Goal: Communication & Community: Answer question/provide support

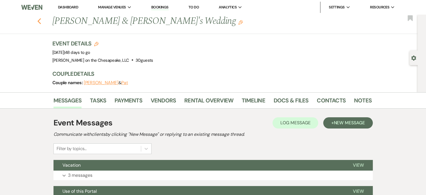
click at [41, 21] on icon "Previous" at bounding box center [39, 21] width 4 height 7
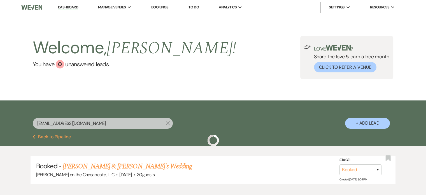
scroll to position [34, 0]
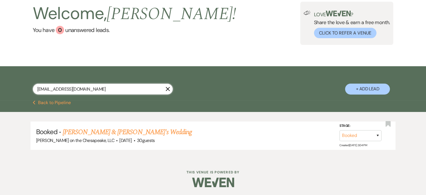
drag, startPoint x: 82, startPoint y: 89, endPoint x: 31, endPoint y: 86, distance: 51.1
click at [31, 86] on div "kristisipila@gmail.com X + Add Lead" at bounding box center [213, 84] width 404 height 30
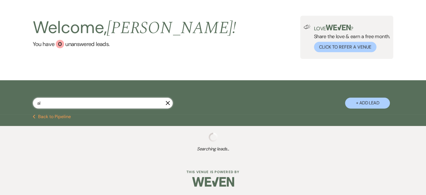
type input "aly"
select select "5"
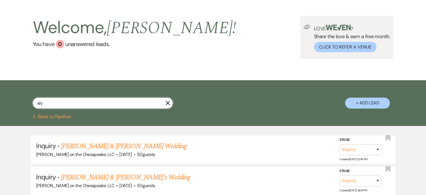
scroll to position [34, 0]
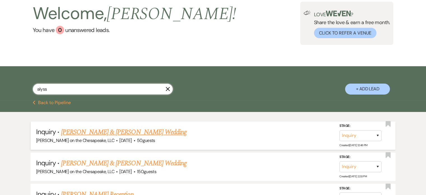
type input "alyss"
click at [113, 129] on link "[PERSON_NAME] & [PERSON_NAME] Wedding" at bounding box center [124, 132] width 126 height 10
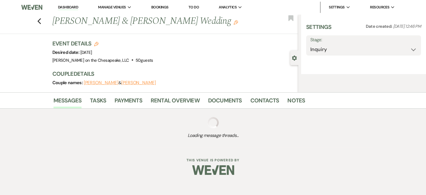
select select "5"
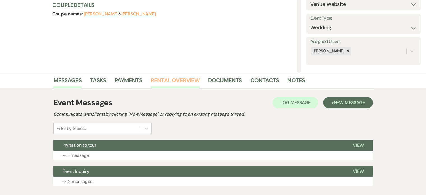
scroll to position [104, 0]
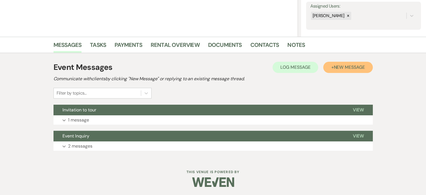
click at [350, 68] on span "New Message" at bounding box center [349, 67] width 31 height 6
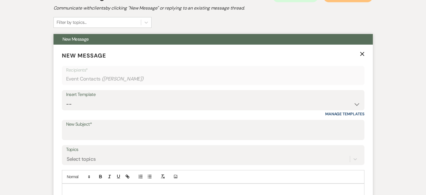
scroll to position [188, 0]
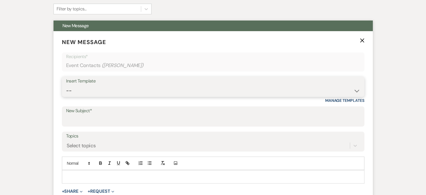
click at [356, 91] on select "-- Weven Planning Portal Introduction (Booked Events) Tour Request Response Fol…" at bounding box center [213, 90] width 294 height 11
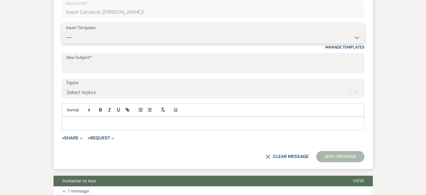
scroll to position [244, 0]
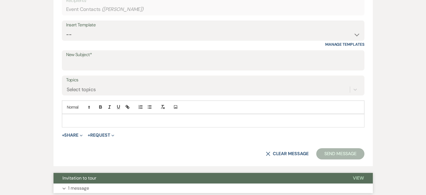
click at [357, 177] on span "View" at bounding box center [358, 178] width 11 height 6
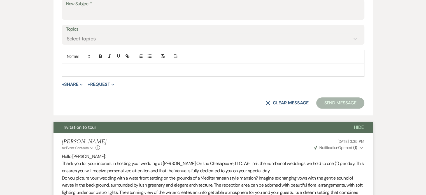
scroll to position [272, 0]
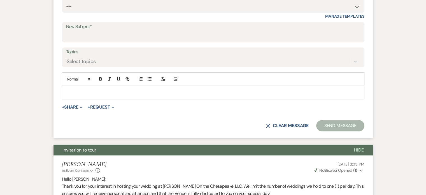
click at [73, 91] on p at bounding box center [213, 92] width 294 height 6
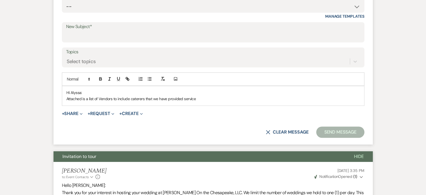
click at [184, 98] on p "Attached is a list of Vendors to include caterers that we have provided service" at bounding box center [213, 99] width 294 height 6
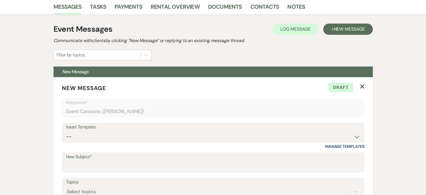
scroll to position [132, 0]
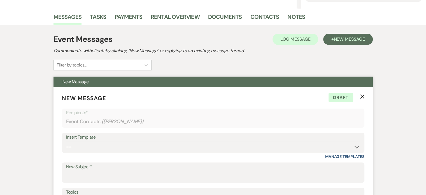
click at [362, 97] on icon "X" at bounding box center [362, 96] width 4 height 4
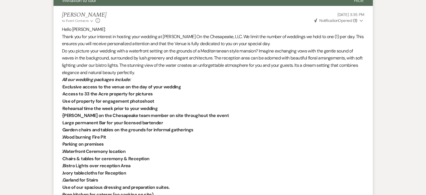
scroll to position [216, 0]
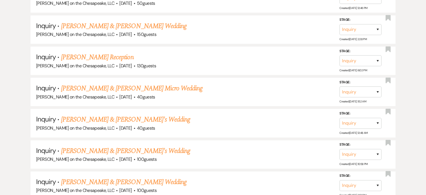
scroll to position [59, 0]
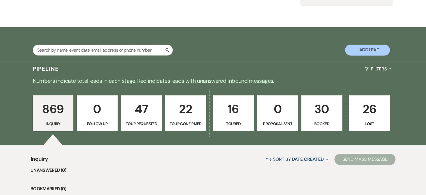
scroll to position [64, 0]
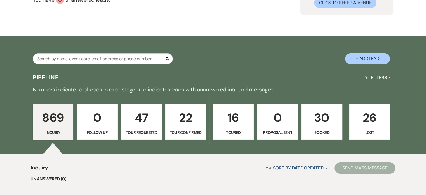
click at [327, 131] on p "Booked" at bounding box center [322, 132] width 34 height 6
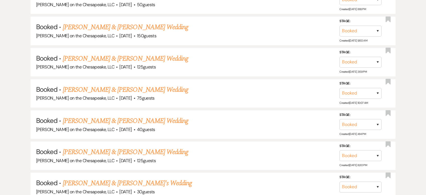
scroll to position [765, 0]
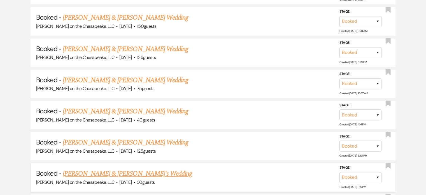
click at [110, 168] on link "[PERSON_NAME] & [PERSON_NAME]'s Wedding" at bounding box center [127, 173] width 129 height 10
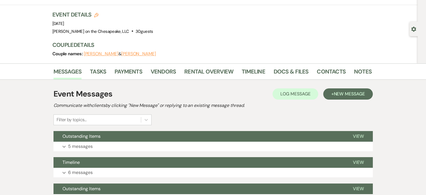
scroll to position [28, 0]
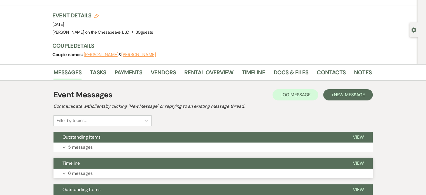
click at [77, 163] on span "Timeline" at bounding box center [71, 163] width 17 height 6
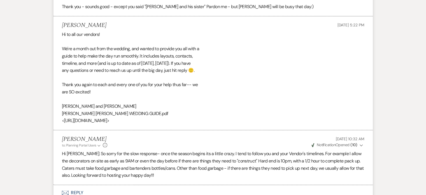
scroll to position [645, 0]
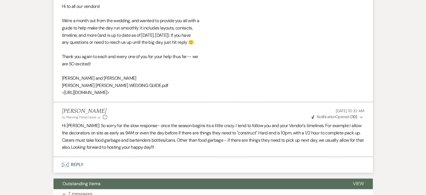
click at [224, 93] on div "Hi to all our vendors! We're a month out from the wedding, and wanted to provid…" at bounding box center [213, 49] width 303 height 93
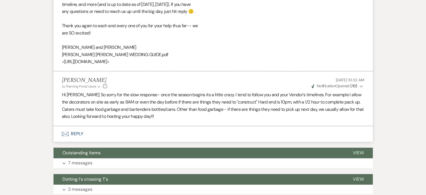
scroll to position [673, 0]
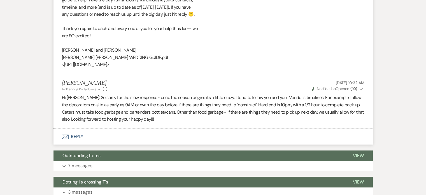
drag, startPoint x: 246, startPoint y: 63, endPoint x: 61, endPoint y: 66, distance: 185.3
click at [61, 66] on li "Amy May 08, 2024, 5:22 PM Hi to all our vendors! We're a month out from the wed…" at bounding box center [214, 17] width 320 height 114
copy div "<https://drive.google.com/file/d/1MEVoUWhDDJldCcHph1jGJlgpsGeJU-UU/view?usp=dri…"
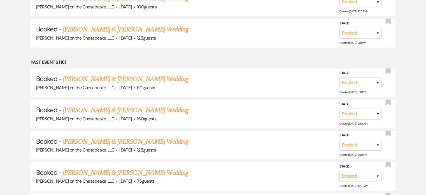
scroll to position [765, 0]
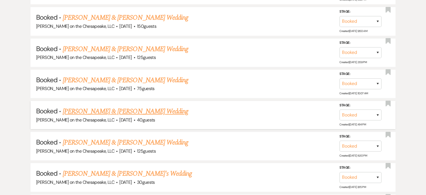
click at [231, 116] on div "Dawn on the Chesapeake, LLC · May 25, 2024 · 40 guests" at bounding box center [213, 119] width 354 height 7
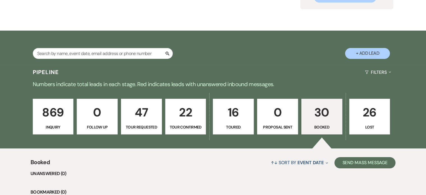
scroll to position [8, 0]
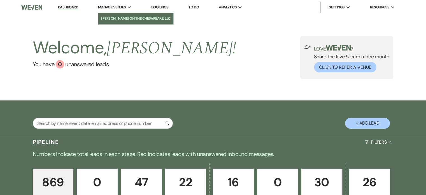
click at [126, 18] on li "[PERSON_NAME] on the Chesapeake, LLC" at bounding box center [136, 19] width 70 height 6
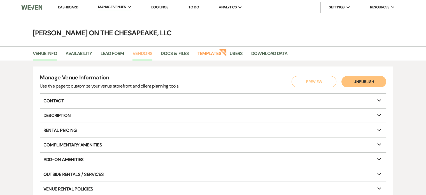
click at [141, 51] on link "Vendors" at bounding box center [143, 55] width 20 height 11
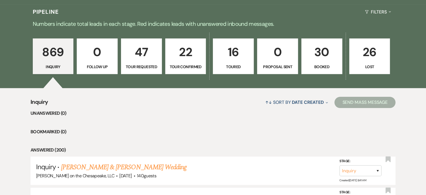
scroll to position [112, 0]
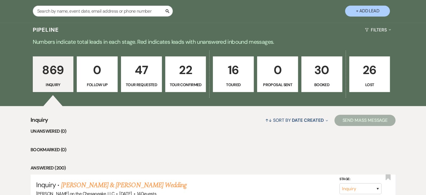
click at [315, 85] on p "Booked" at bounding box center [322, 85] width 34 height 6
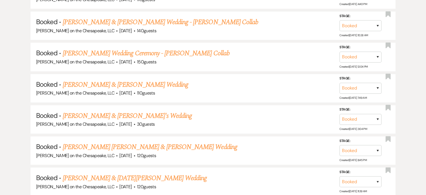
scroll to position [308, 0]
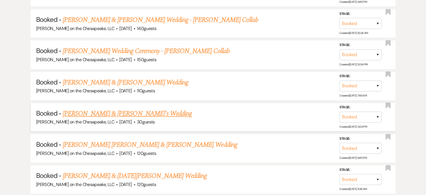
click at [115, 112] on link "[PERSON_NAME] & [PERSON_NAME]'s Wedding" at bounding box center [127, 113] width 129 height 10
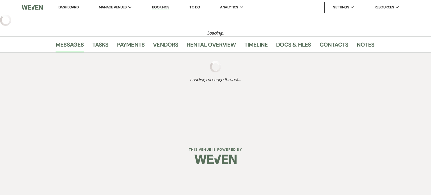
click at [115, 112] on div "Dashboard Manage Venues Expand [PERSON_NAME] on the Chesapeake, LLC Bookings To…" at bounding box center [215, 68] width 431 height 136
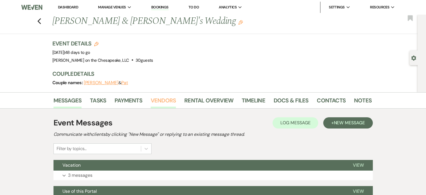
click at [154, 97] on link "Vendors" at bounding box center [163, 102] width 25 height 12
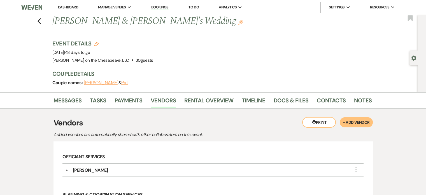
click at [43, 20] on div "Previous [PERSON_NAME] & [PERSON_NAME]'s Wedding Edit Bookmark" at bounding box center [207, 24] width 421 height 19
click at [40, 20] on icon "Previous" at bounding box center [39, 21] width 4 height 7
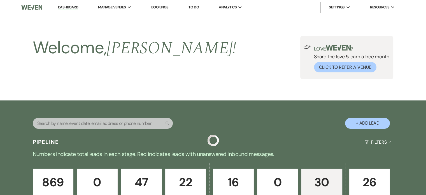
scroll to position [308, 0]
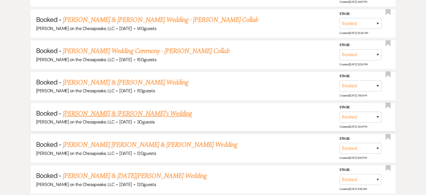
click at [113, 112] on link "[PERSON_NAME] & [PERSON_NAME]'s Wedding" at bounding box center [127, 113] width 129 height 10
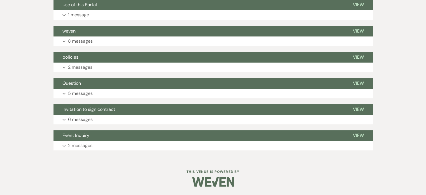
scroll to position [186, 0]
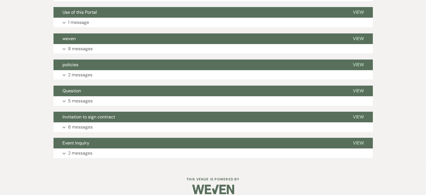
click at [113, 112] on button "Invitation to sign contract" at bounding box center [199, 117] width 291 height 11
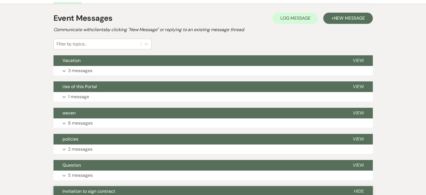
scroll to position [74, 0]
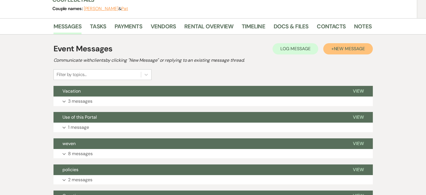
click at [362, 49] on span "New Message" at bounding box center [349, 49] width 31 height 6
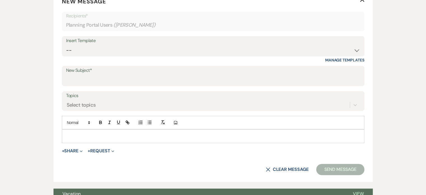
scroll to position [214, 0]
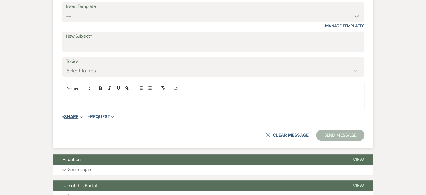
click at [80, 115] on span "Expand" at bounding box center [80, 117] width 4 height 6
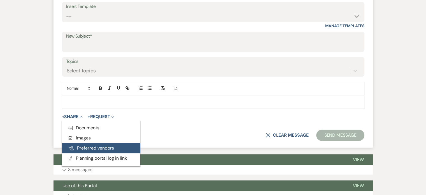
click at [121, 147] on button "Pref Vendors Preferred vendors" at bounding box center [101, 148] width 78 height 10
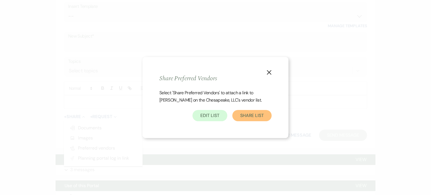
click at [249, 114] on button "Share List" at bounding box center [251, 115] width 39 height 11
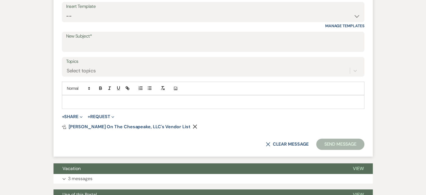
click at [70, 101] on p at bounding box center [213, 102] width 294 height 6
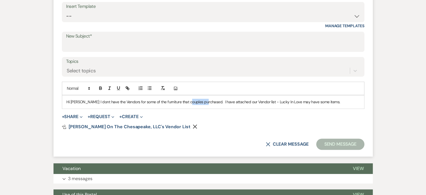
drag, startPoint x: 202, startPoint y: 101, endPoint x: 184, endPoint y: 101, distance: 17.7
click at [184, 101] on p "Hi [PERSON_NAME]: I dont have the Vendors for some of the furniture that couple…" at bounding box center [213, 102] width 294 height 6
click at [120, 101] on p "Hi [PERSON_NAME]: I don't have the Vendors for some of the furniture that coupl…" at bounding box center [213, 102] width 294 height 6
click at [215, 101] on p "Hi [PERSON_NAME]: I don't have the Vendor information for some of the furniture…" at bounding box center [213, 102] width 294 height 6
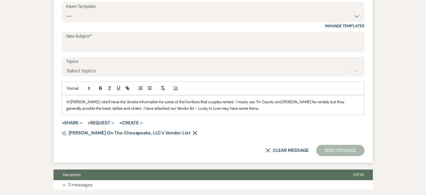
click at [151, 107] on p "Hi [PERSON_NAME]: I don't have the Vendor information for some of the furniture…" at bounding box center [213, 105] width 294 height 13
click at [175, 106] on p "Hi [PERSON_NAME]: I don't have the Vendor information for some of the furniture…" at bounding box center [213, 105] width 294 height 13
drag, startPoint x: 226, startPoint y: 101, endPoint x: 210, endPoint y: 134, distance: 37.1
click at [210, 134] on div "Pref Vendors [PERSON_NAME] on the Chesapeake, LLC's Vendor List Remove" at bounding box center [213, 133] width 303 height 4
drag, startPoint x: 228, startPoint y: 101, endPoint x: 217, endPoint y: 101, distance: 10.7
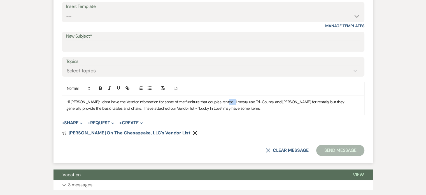
click at [217, 101] on p "Hi [PERSON_NAME]: I don't have the Vendor information for some of the furniture…" at bounding box center [213, 105] width 294 height 13
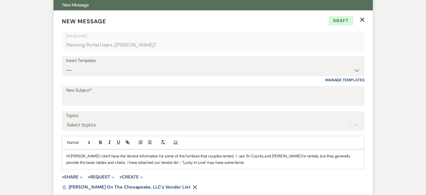
scroll to position [158, 0]
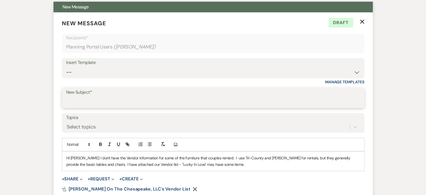
click at [70, 98] on input "New Subject*" at bounding box center [213, 101] width 294 height 11
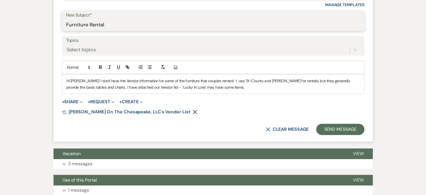
scroll to position [242, 0]
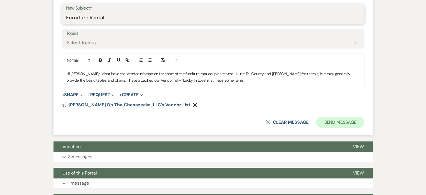
type input "Furniture Rental"
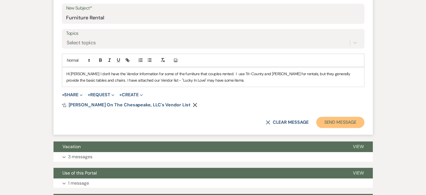
click at [329, 121] on button "Send Message" at bounding box center [340, 122] width 48 height 11
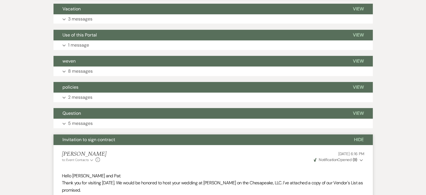
scroll to position [34, 0]
